Goal: Information Seeking & Learning: Learn about a topic

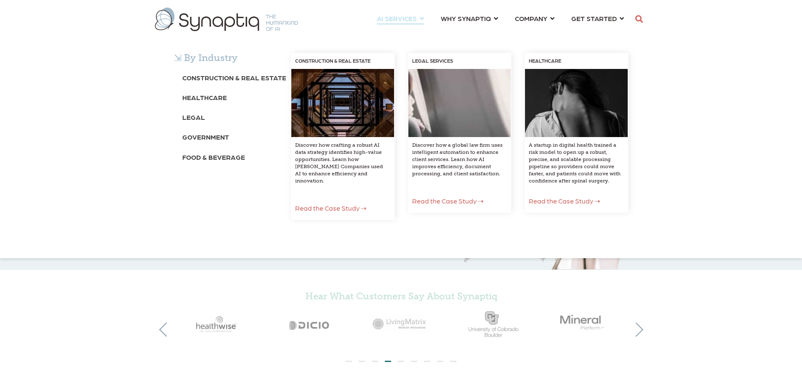
click at [210, 56] on h5 "⇲ By Industry" at bounding box center [226, 58] width 104 height 11
click at [407, 32] on div "⇲ By Industry Construction & Real Estate Healthcare Legal Government Food & Bev…" at bounding box center [401, 145] width 802 height 227
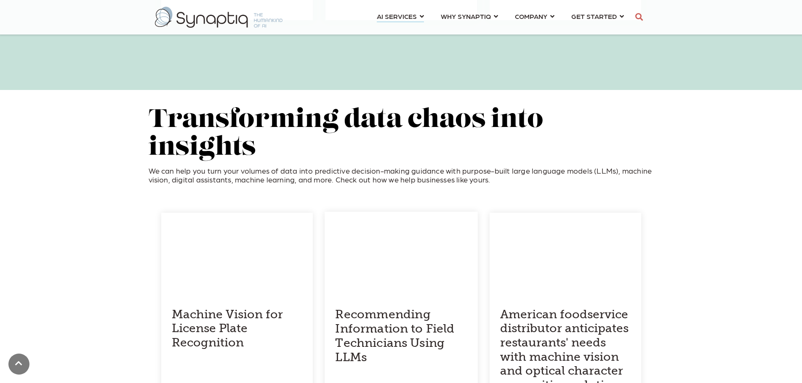
scroll to position [715, 0]
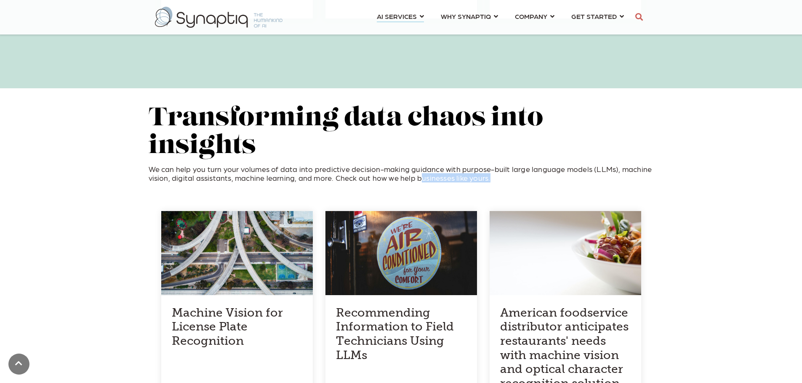
drag, startPoint x: 493, startPoint y: 150, endPoint x: 416, endPoint y: 152, distance: 77.4
click at [416, 165] on p "We can help you turn your volumes of data into predictive decision-making guida…" at bounding box center [401, 174] width 505 height 18
